Goal: Task Accomplishment & Management: Manage account settings

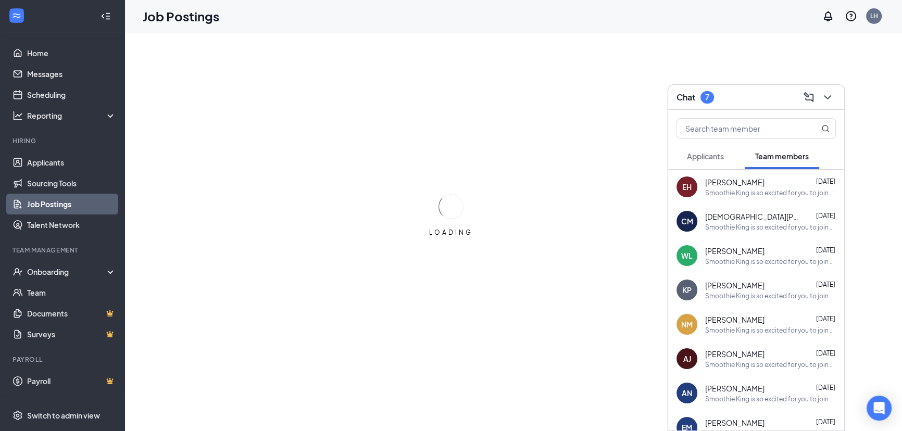
click at [707, 91] on div "7" at bounding box center [707, 97] width 14 height 12
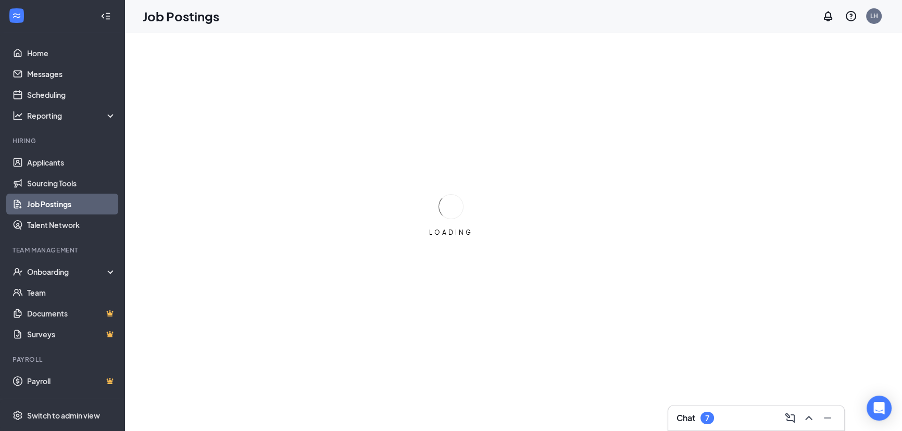
click at [709, 96] on div "LOADING" at bounding box center [451, 215] width 902 height 431
click at [710, 417] on div "7" at bounding box center [714, 418] width 14 height 12
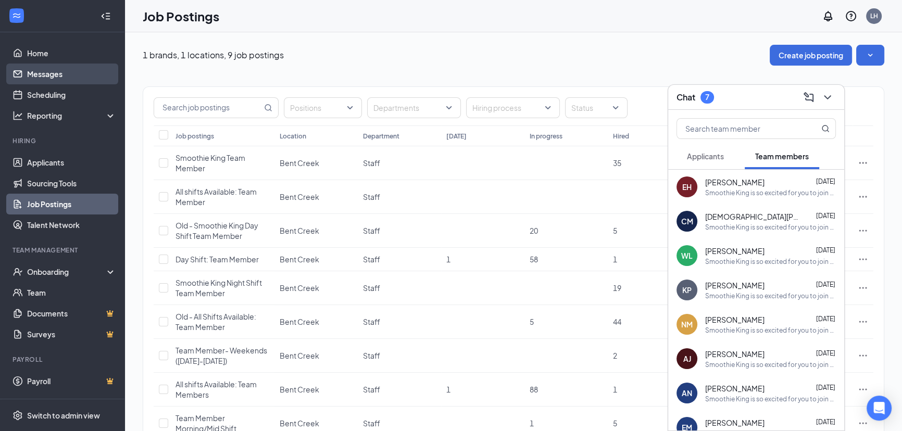
click at [47, 76] on link "Messages" at bounding box center [71, 74] width 89 height 21
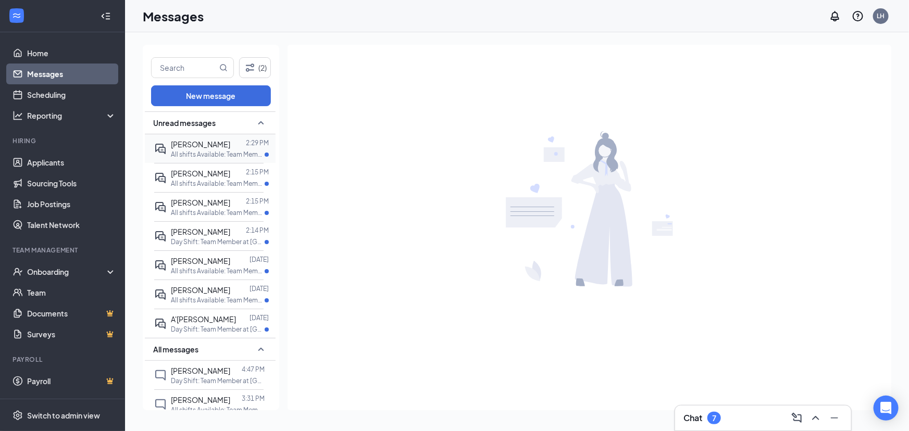
click at [228, 142] on span "[PERSON_NAME]" at bounding box center [200, 144] width 59 height 9
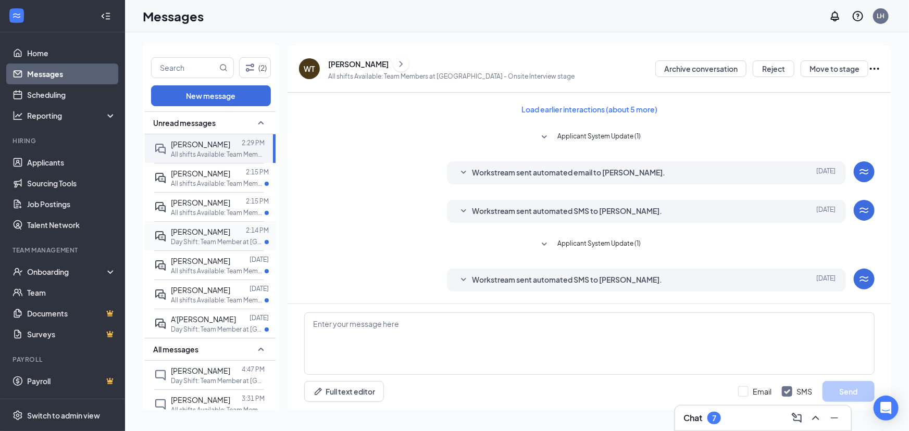
scroll to position [69, 0]
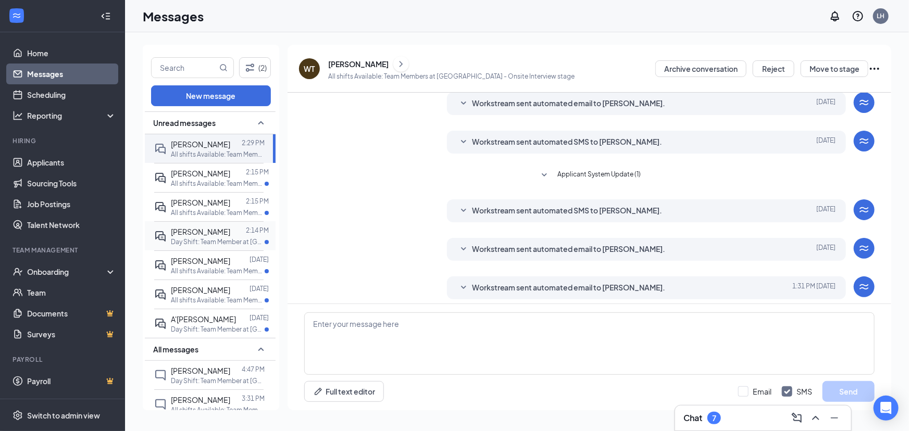
click at [191, 246] on p "Day Shift: Team Member at [GEOGRAPHIC_DATA]" at bounding box center [218, 241] width 94 height 9
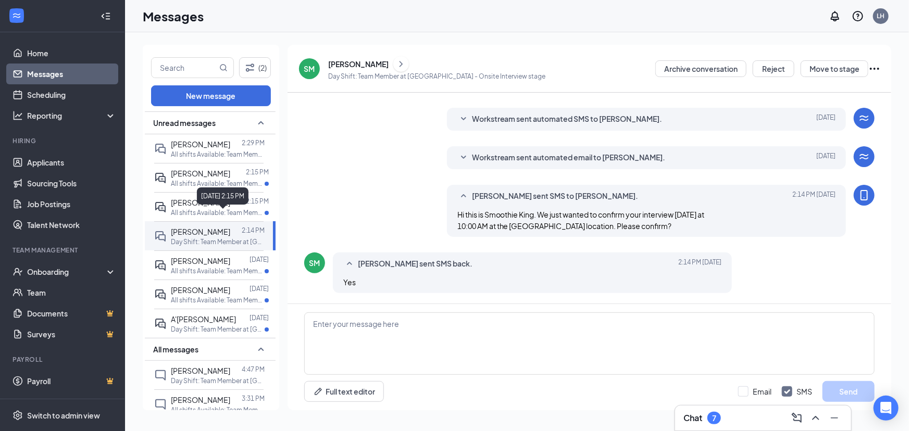
scroll to position [130, 0]
click at [208, 266] on span "[PERSON_NAME]" at bounding box center [200, 260] width 59 height 9
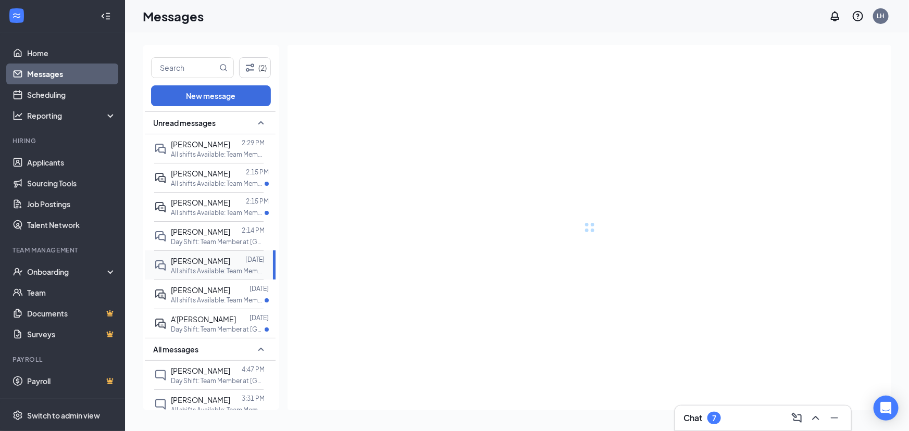
click at [208, 266] on span "[PERSON_NAME]" at bounding box center [200, 260] width 59 height 9
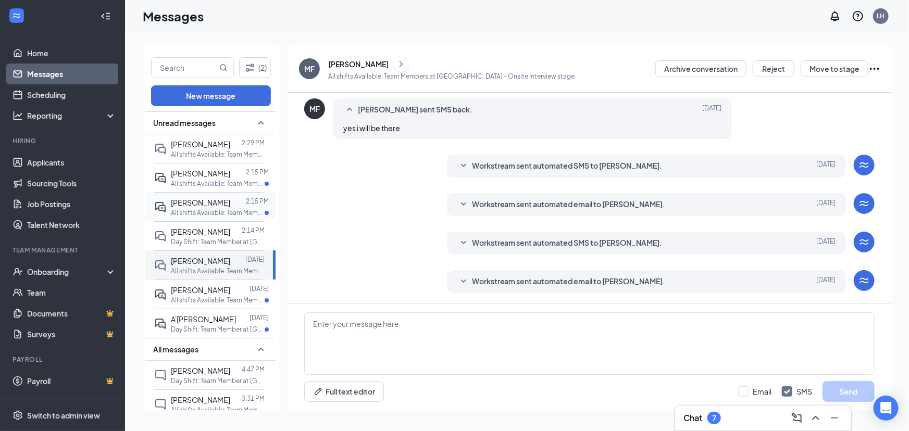
scroll to position [267, 0]
click at [230, 208] on div at bounding box center [238, 202] width 16 height 11
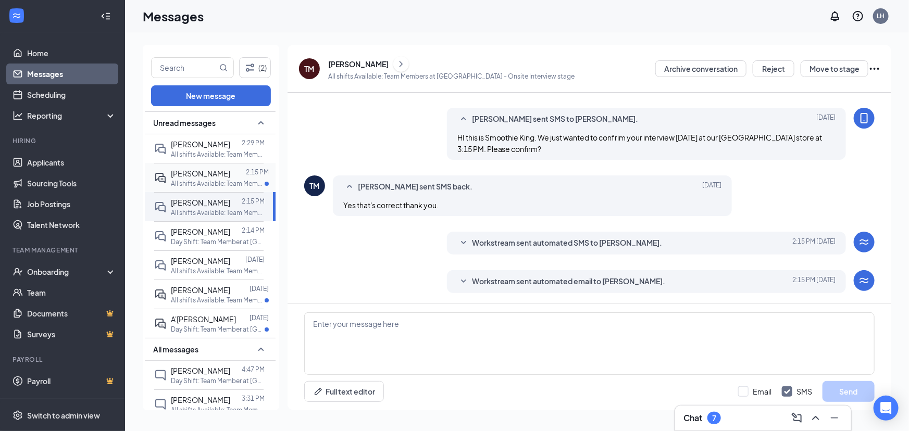
scroll to position [294, 0]
click at [230, 179] on div at bounding box center [238, 173] width 16 height 11
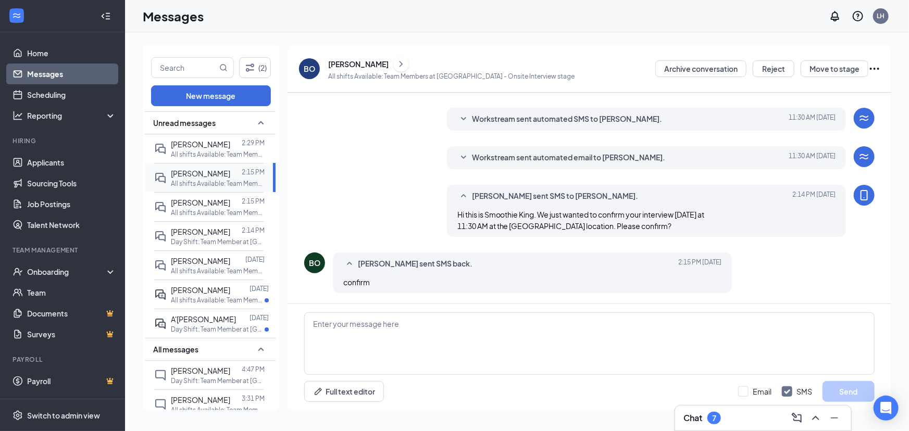
scroll to position [240, 0]
click at [221, 150] on div "[PERSON_NAME]" at bounding box center [200, 144] width 59 height 11
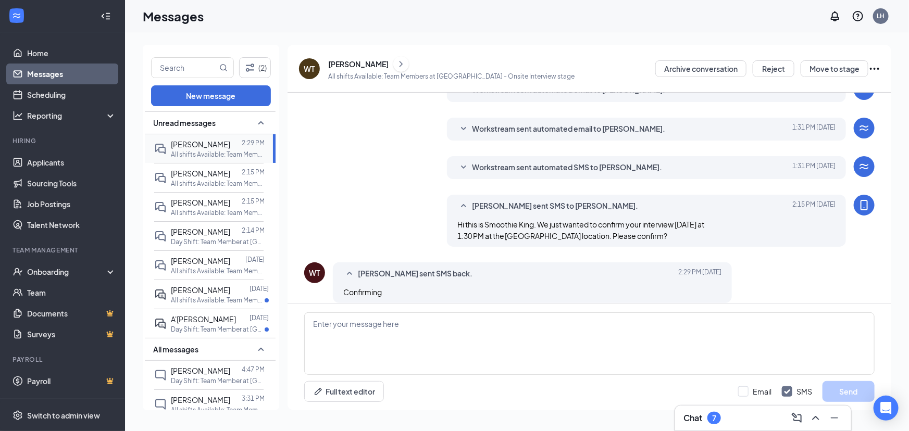
scroll to position [240, 0]
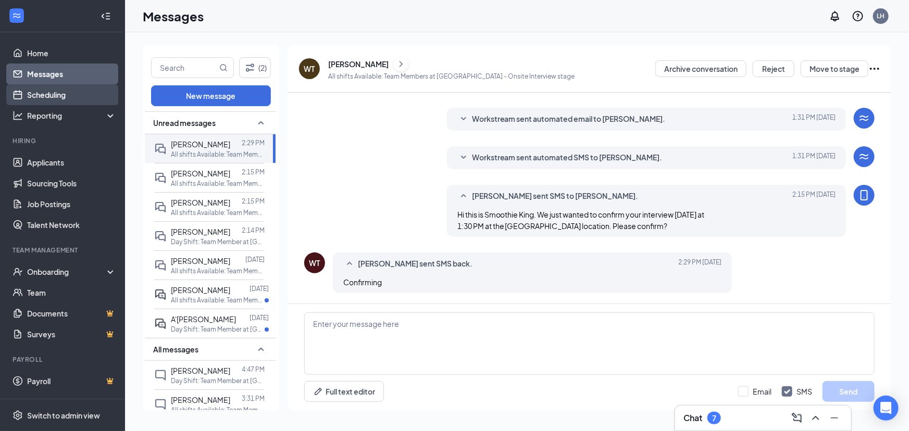
click at [52, 85] on link "Scheduling" at bounding box center [71, 94] width 89 height 21
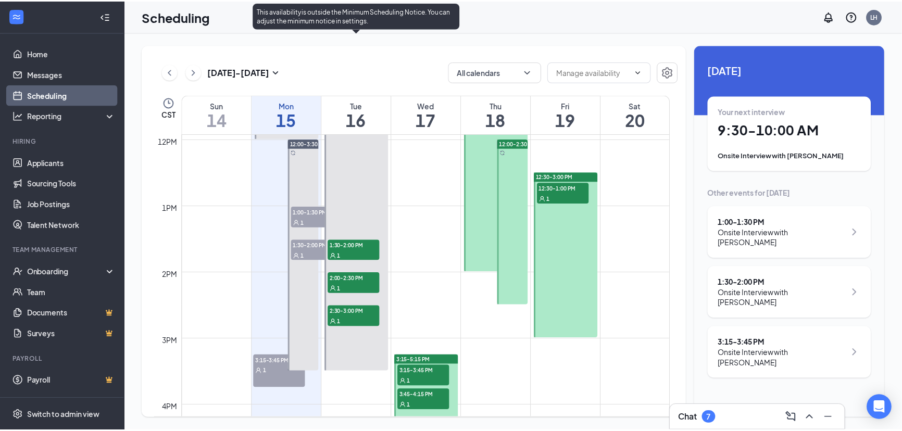
scroll to position [748, 0]
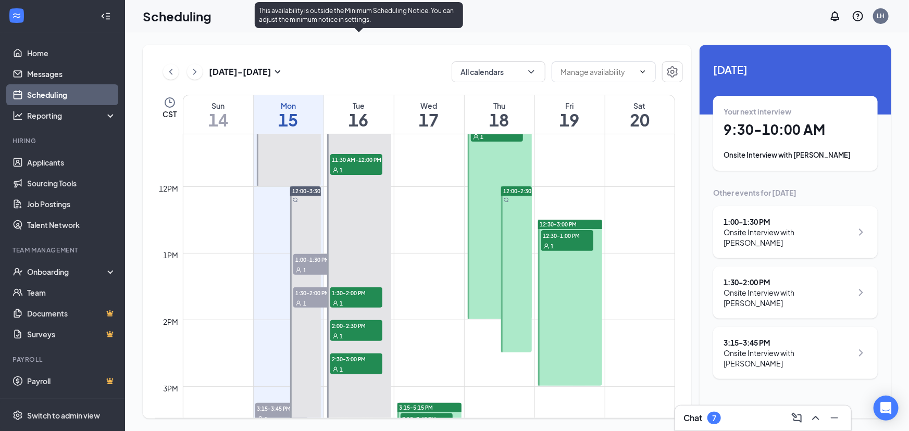
click at [353, 162] on span "11:30 AM-12:00 PM" at bounding box center [356, 159] width 52 height 10
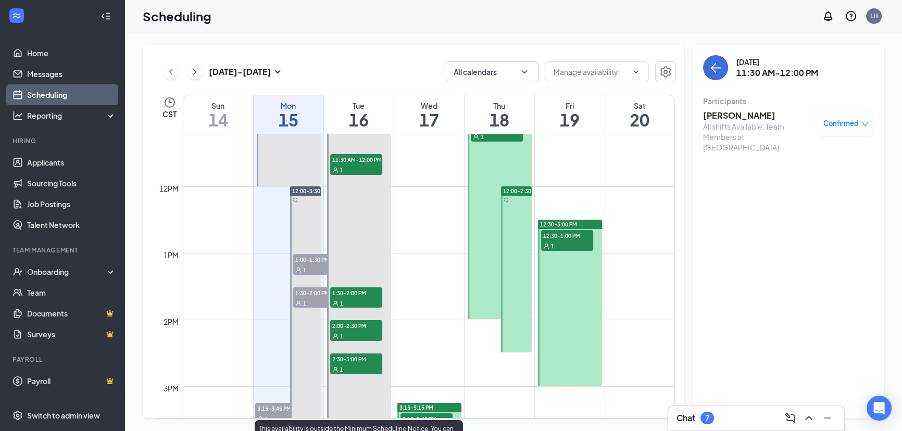
click at [366, 292] on span "1:30-2:00 PM" at bounding box center [356, 292] width 52 height 10
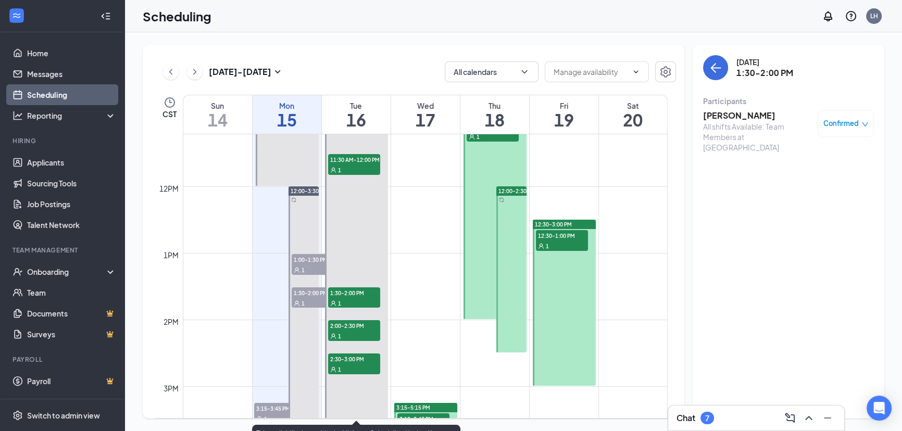
click at [346, 331] on span "2:00-2:30 PM" at bounding box center [354, 325] width 52 height 10
drag, startPoint x: 337, startPoint y: 359, endPoint x: 339, endPoint y: 365, distance: 6.4
click at [339, 359] on span "2:30-3:00 PM" at bounding box center [354, 359] width 52 height 10
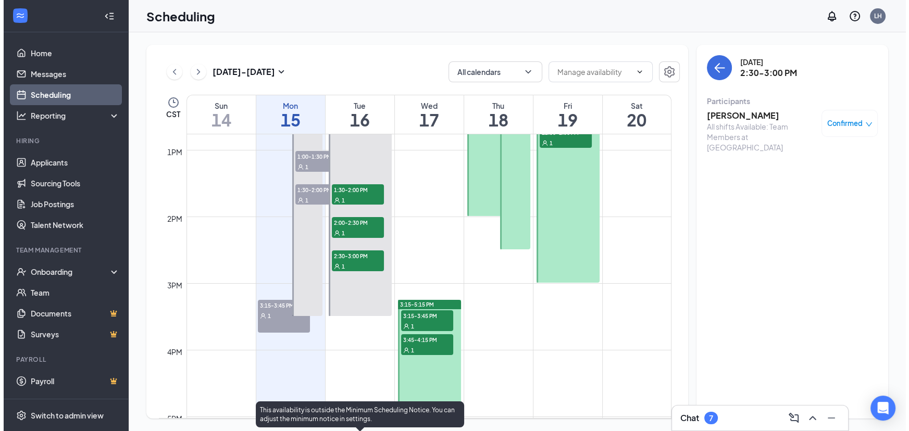
scroll to position [890, 0]
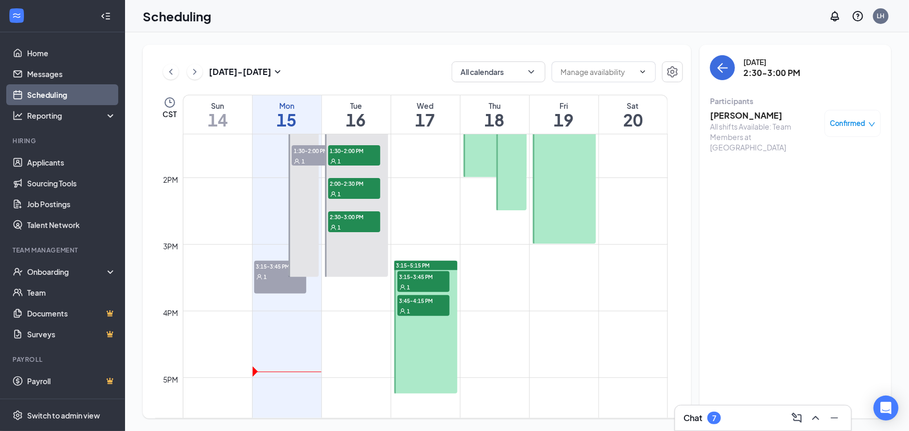
click at [429, 276] on span "3:15-3:45 PM" at bounding box center [423, 276] width 52 height 10
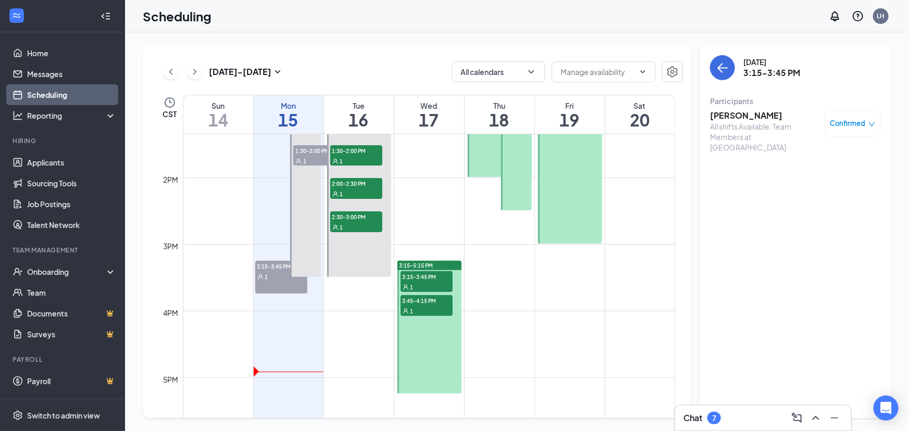
click at [422, 306] on span "3:45-4:15 PM" at bounding box center [427, 300] width 52 height 10
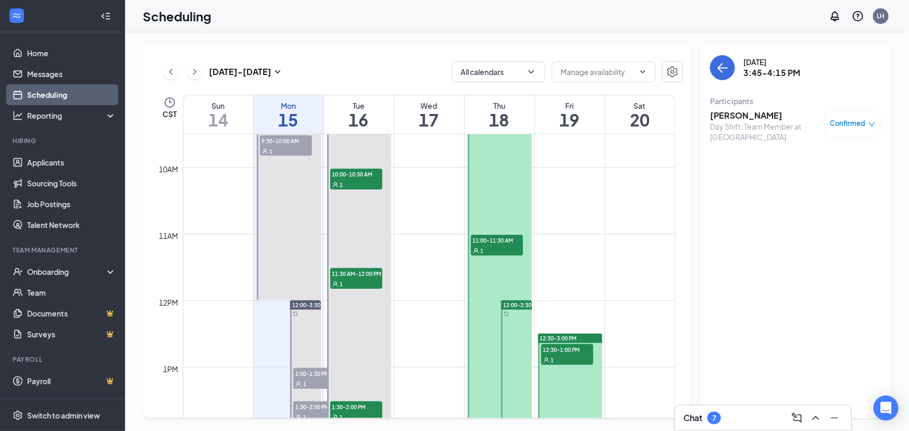
scroll to position [606, 0]
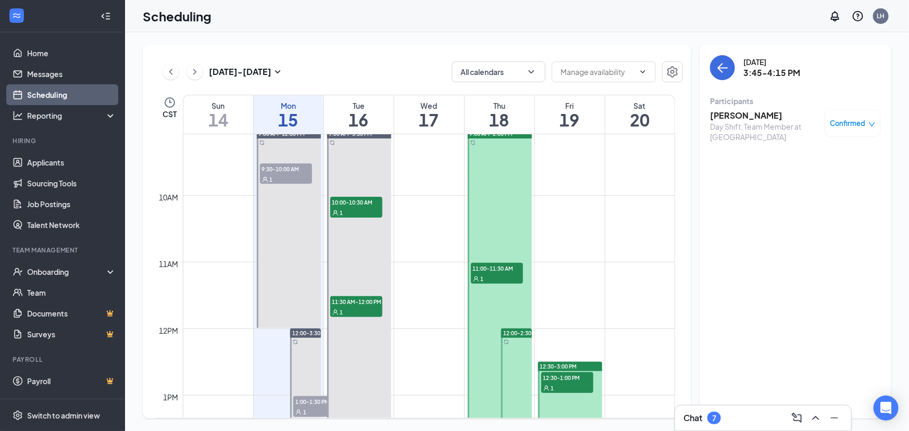
click at [493, 272] on span "11:00-11:30 AM" at bounding box center [497, 268] width 52 height 10
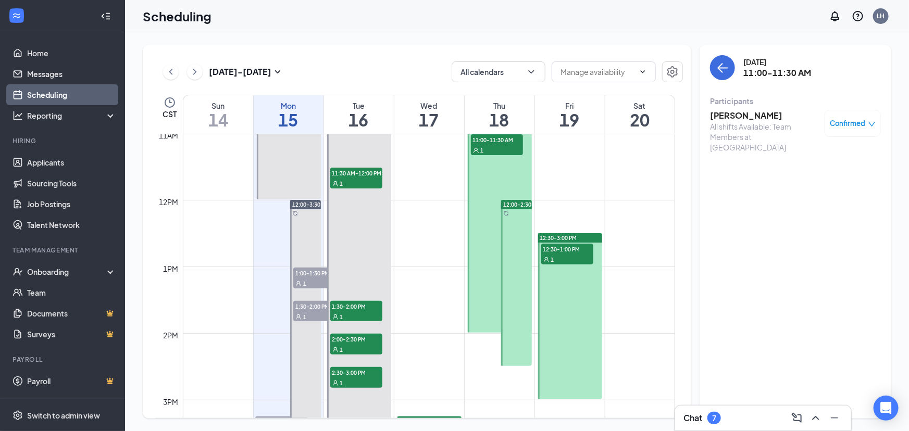
scroll to position [748, 0]
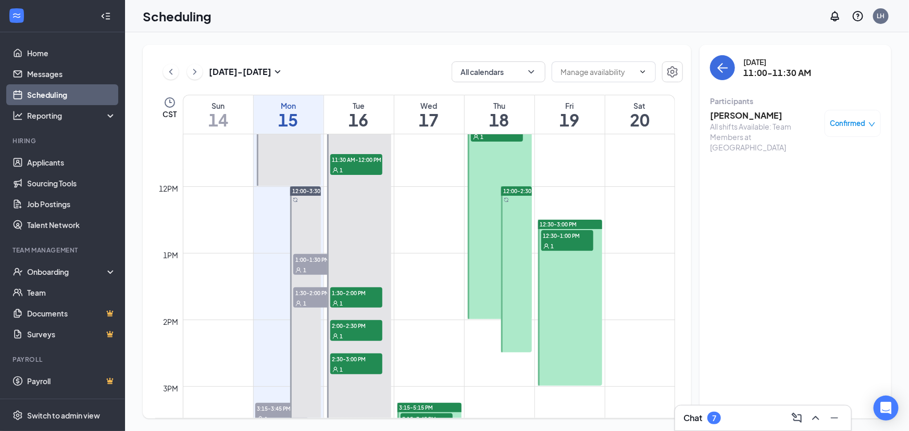
click at [574, 241] on span "12:30-1:00 PM" at bounding box center [567, 235] width 52 height 10
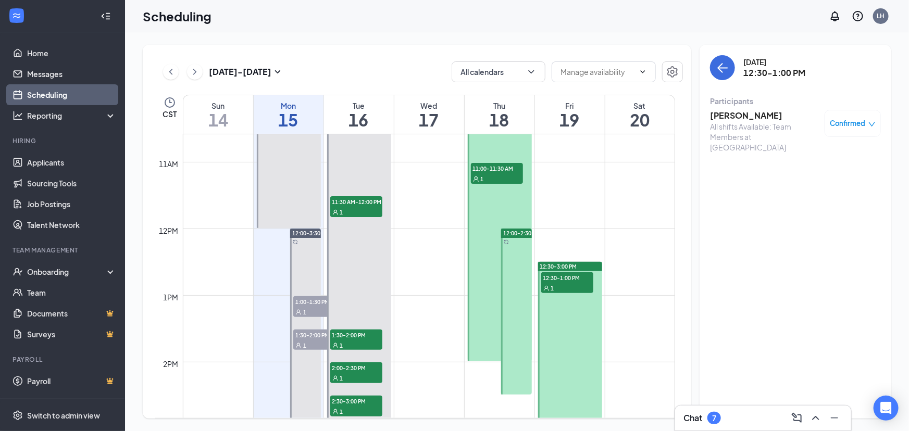
scroll to position [464, 0]
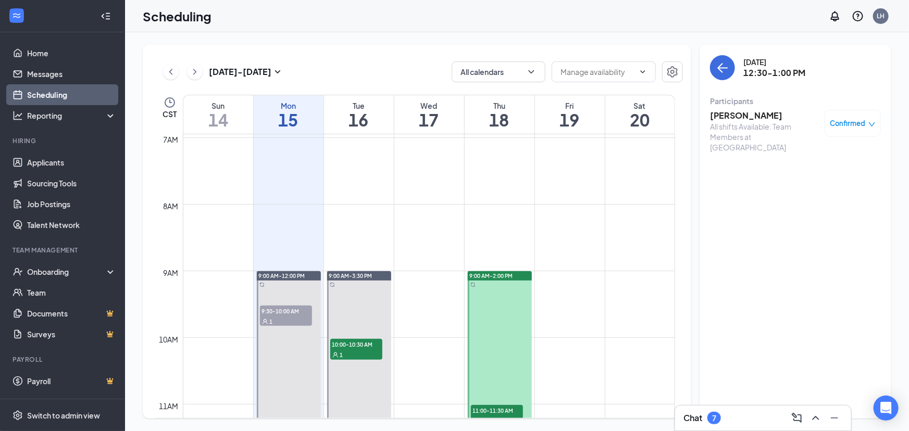
click at [203, 73] on div "[DATE] - [DATE]" at bounding box center [223, 71] width 121 height 21
click at [199, 77] on icon "ChevronRight" at bounding box center [195, 72] width 10 height 12
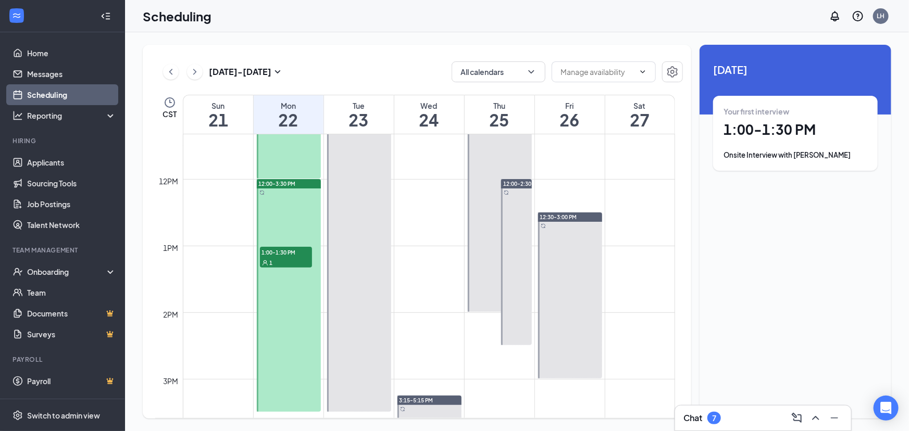
scroll to position [700, 0]
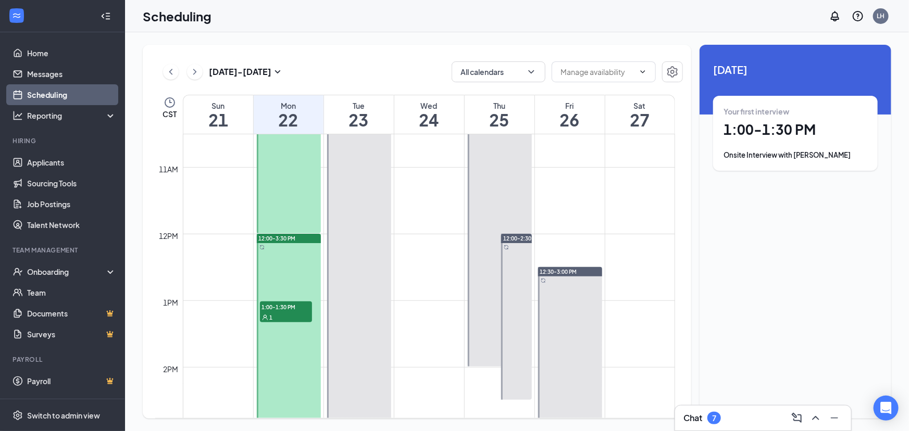
click at [284, 332] on div at bounding box center [289, 350] width 65 height 233
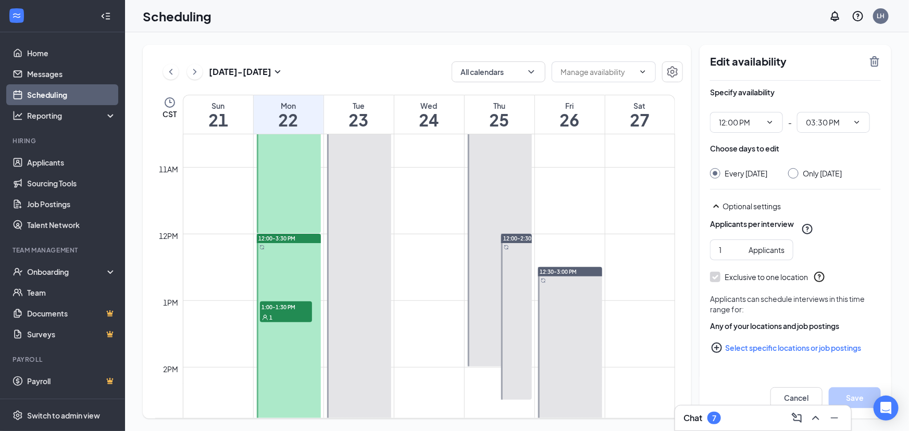
drag, startPoint x: 303, startPoint y: 297, endPoint x: 297, endPoint y: 309, distance: 13.7
click at [302, 300] on div "12:00-3:30 PM 1:00-1:30 PM 1" at bounding box center [289, 350] width 65 height 233
click at [290, 312] on span "1:00-1:30 PM" at bounding box center [286, 307] width 52 height 10
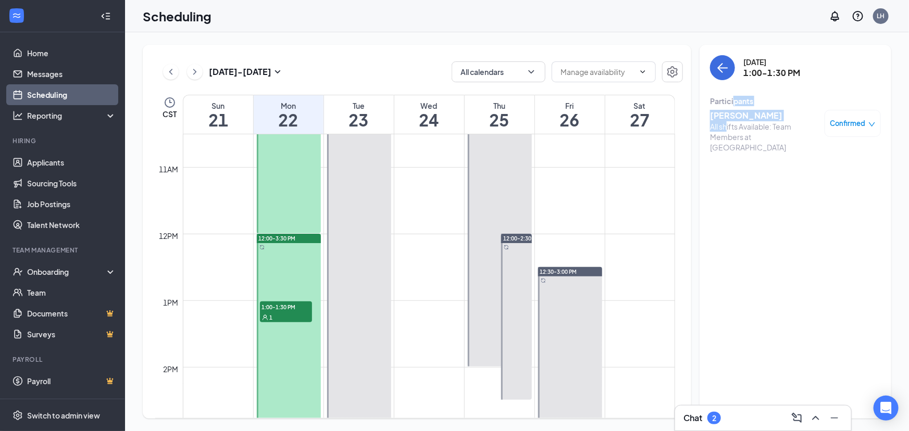
drag, startPoint x: 736, startPoint y: 105, endPoint x: 727, endPoint y: 126, distance: 22.4
click at [728, 128] on div "Participants [PERSON_NAME] All shifts Available: Team Members at [GEOGRAPHIC_DA…" at bounding box center [795, 126] width 171 height 60
click at [733, 110] on h3 "[PERSON_NAME]" at bounding box center [764, 115] width 109 height 11
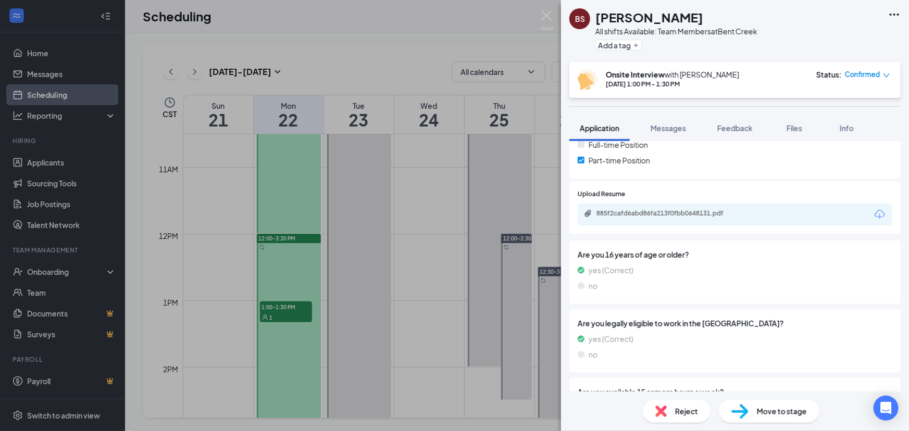
scroll to position [284, 0]
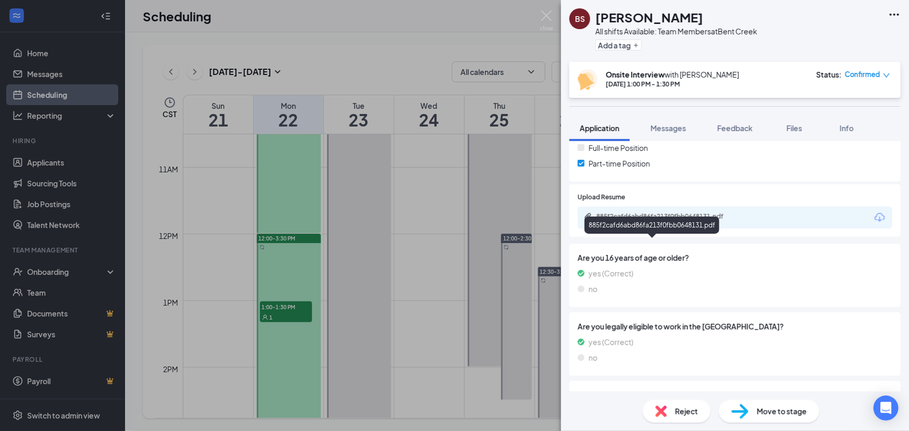
click at [646, 221] on div "885f2cafd6abd86fa213f0fbb0648131.pdf" at bounding box center [669, 216] width 146 height 8
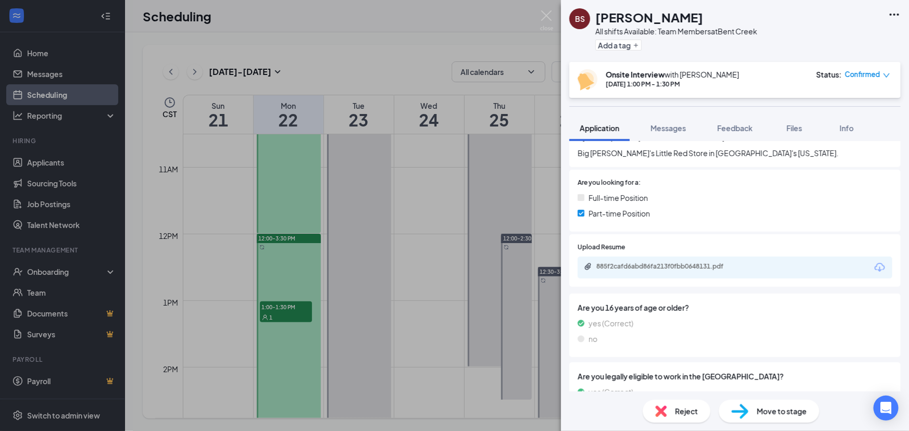
scroll to position [678, 0]
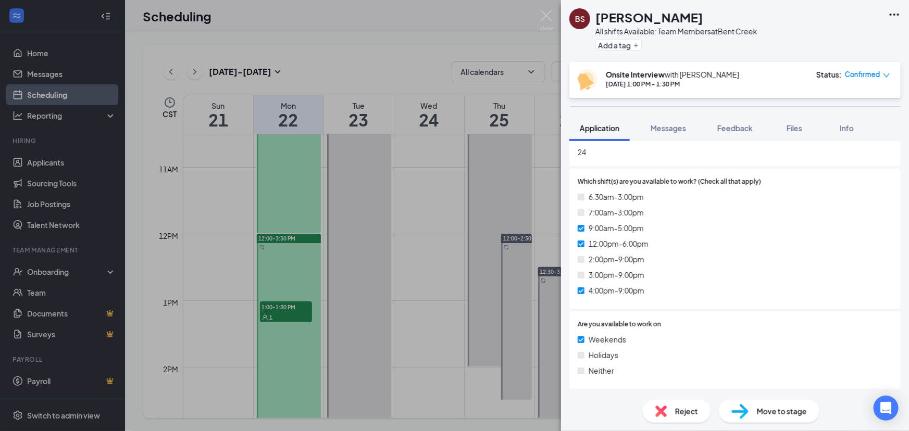
click at [468, 67] on div "BS [PERSON_NAME] All shifts Available: Team Members at [GEOGRAPHIC_DATA] Add a …" at bounding box center [454, 215] width 909 height 431
